Goal: Book appointment/travel/reservation

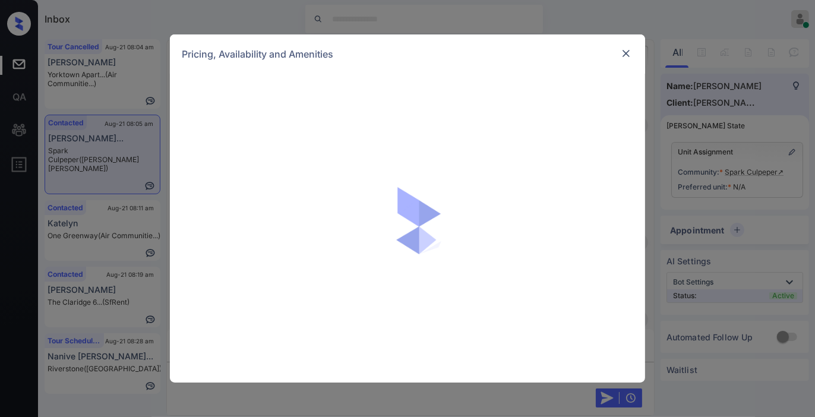
scroll to position [965, 0]
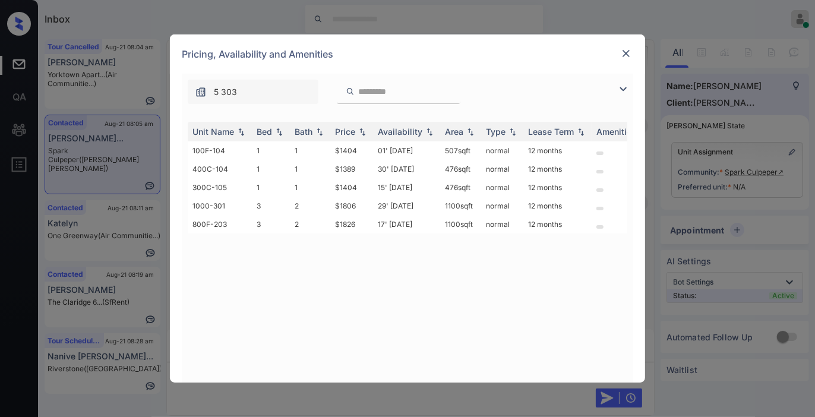
click at [627, 56] on img at bounding box center [626, 54] width 12 height 12
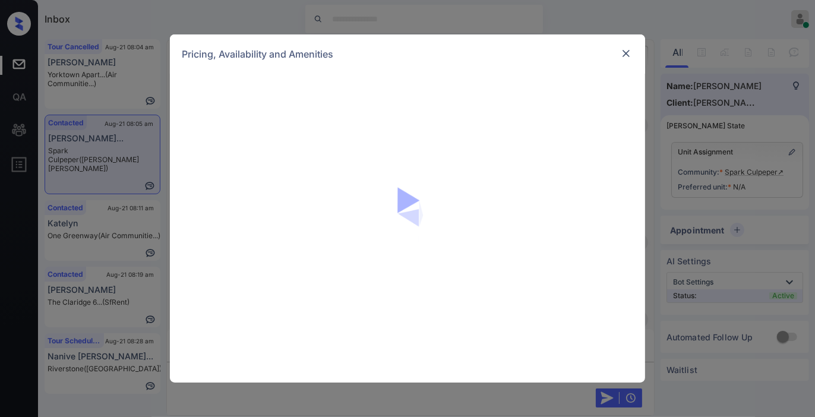
scroll to position [965, 0]
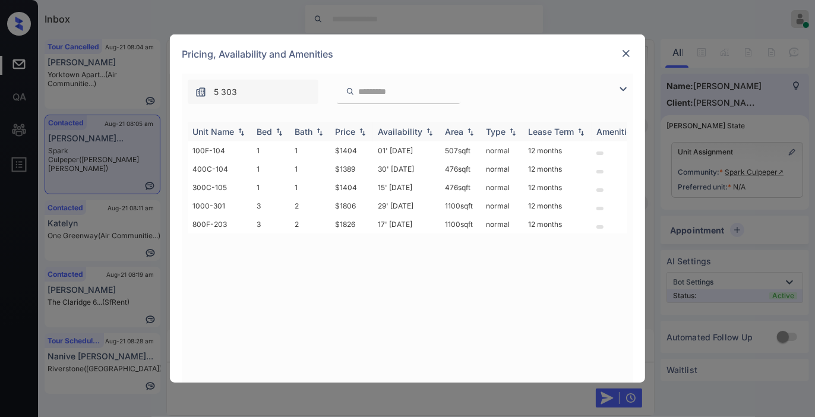
click at [359, 135] on div "Price" at bounding box center [351, 132] width 33 height 10
click at [345, 149] on td "$1389" at bounding box center [351, 150] width 43 height 18
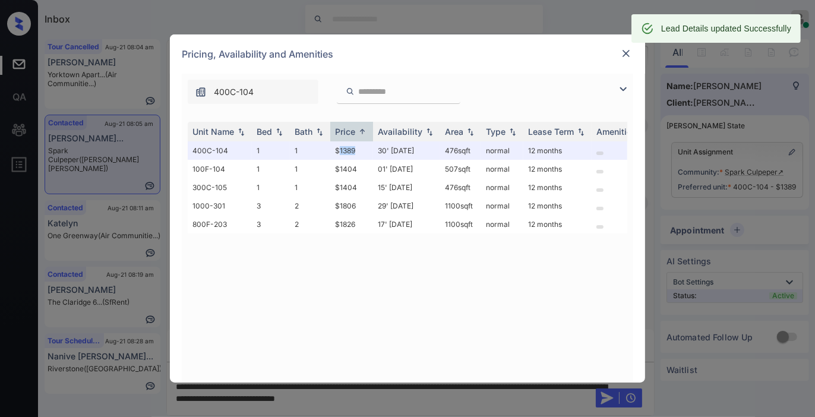
click at [626, 52] on img at bounding box center [626, 54] width 12 height 12
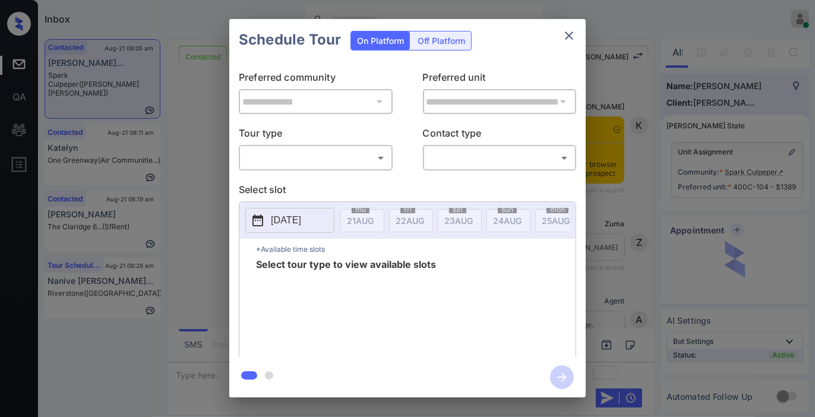
scroll to position [788, 0]
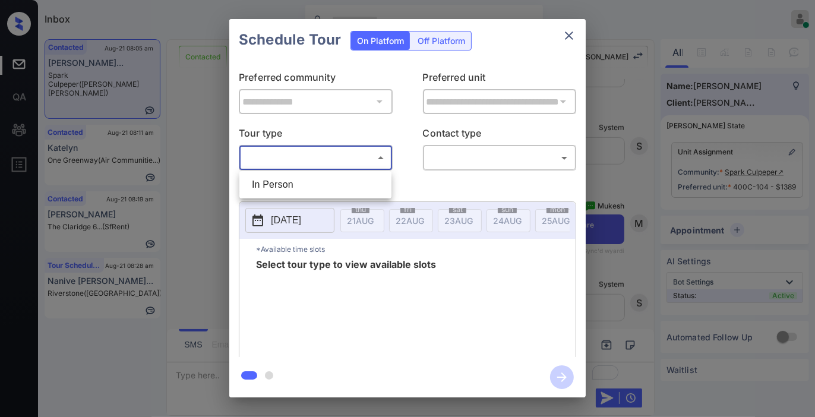
click at [341, 154] on body "Inbox Samantha Soliven Online Set yourself offline Set yourself on break Profil…" at bounding box center [407, 208] width 815 height 417
click at [313, 178] on li "In Person" at bounding box center [315, 184] width 146 height 21
type input "********"
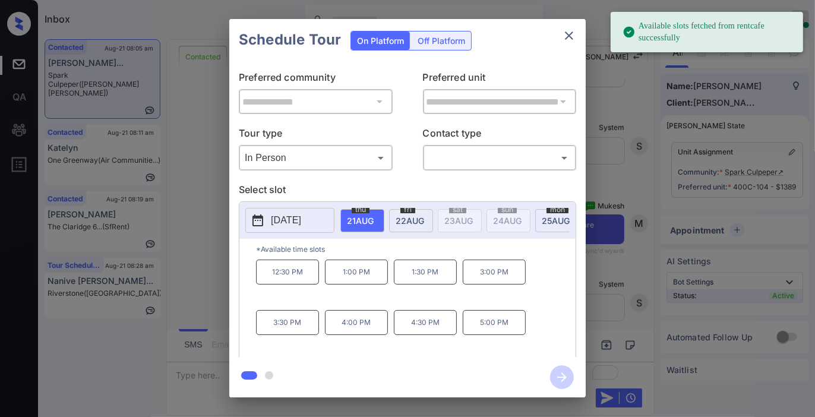
click at [301, 220] on p "2025-08-21" at bounding box center [286, 220] width 30 height 14
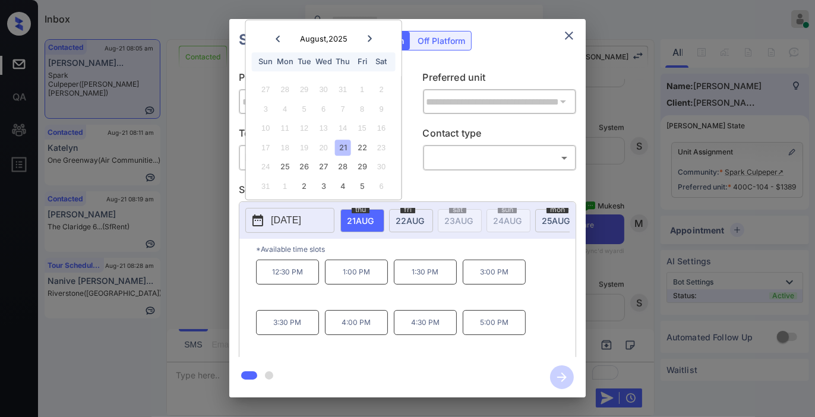
click at [370, 38] on icon at bounding box center [369, 38] width 7 height 7
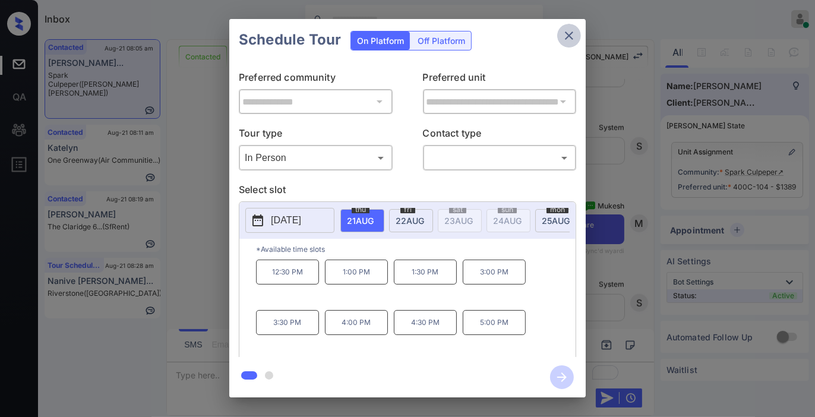
click at [563, 40] on icon "close" at bounding box center [569, 36] width 14 height 14
